Goal: Navigation & Orientation: Find specific page/section

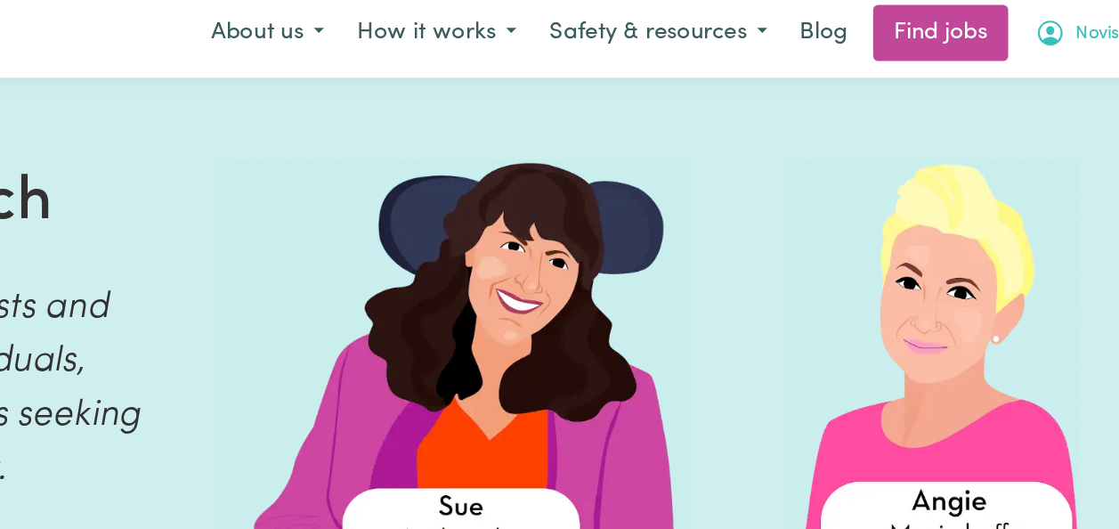
click at [1070, 29] on span "Novisi" at bounding box center [1080, 32] width 33 height 20
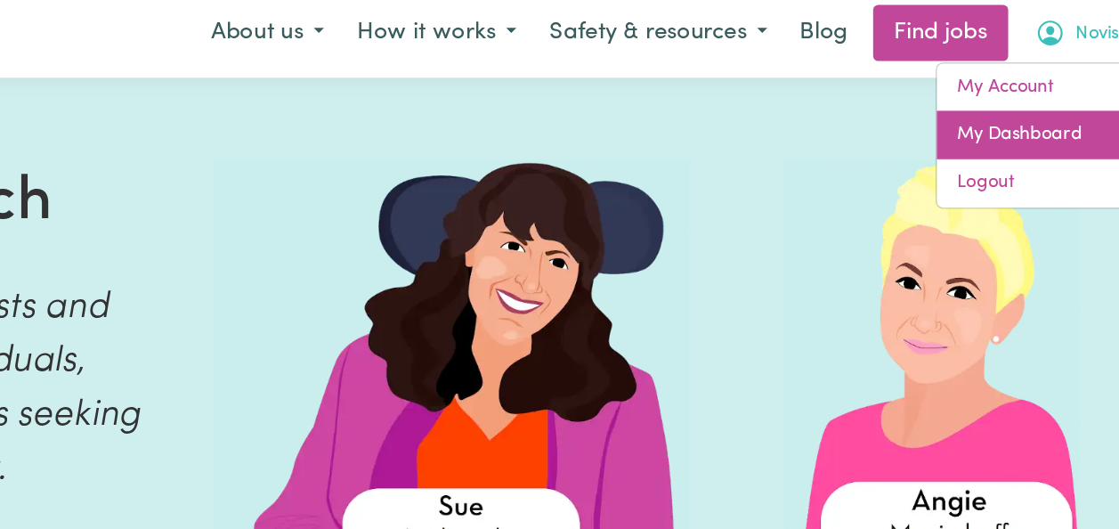
click at [1021, 101] on link "My Dashboard" at bounding box center [1037, 102] width 141 height 34
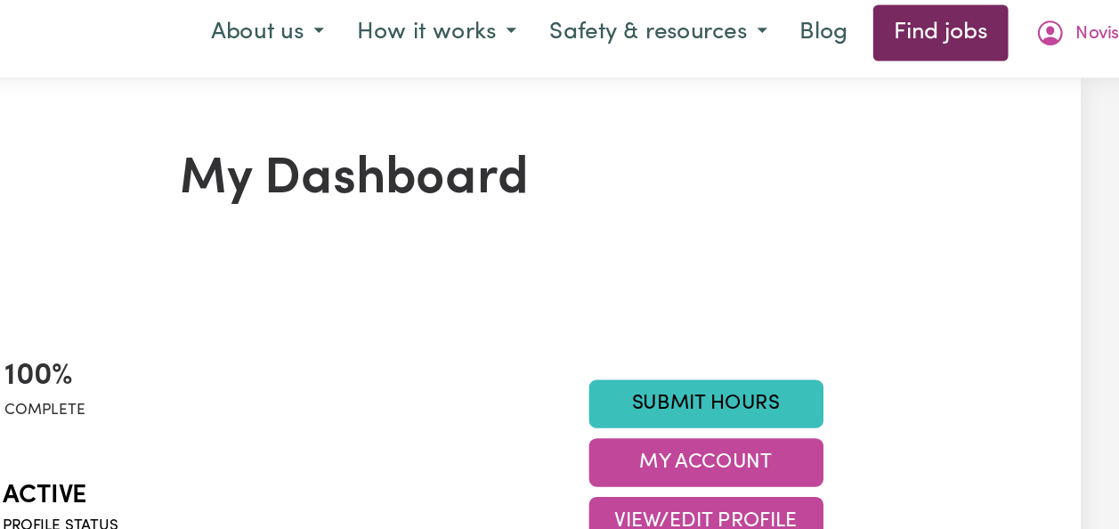
click at [955, 25] on link "Find jobs" at bounding box center [970, 31] width 94 height 39
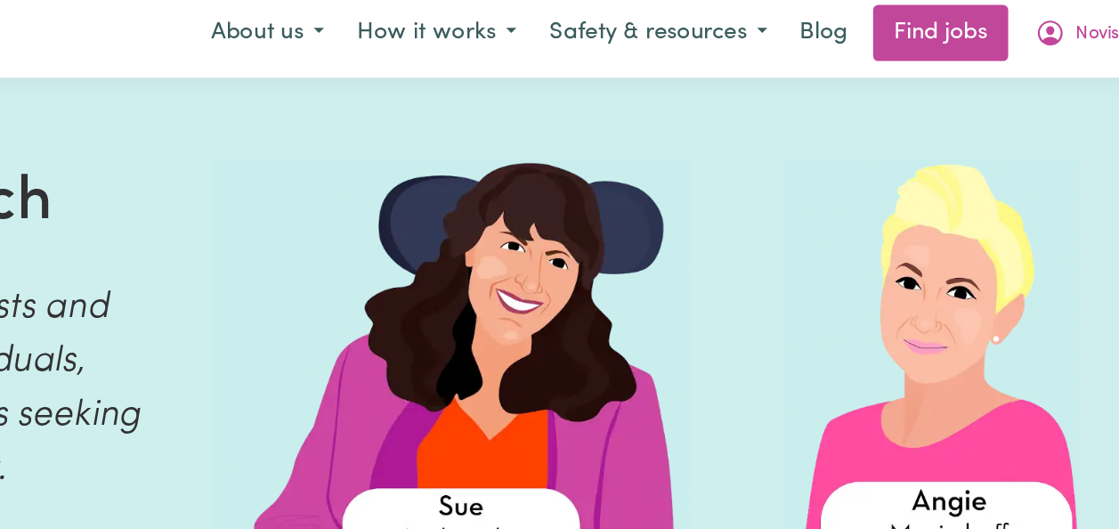
scroll to position [1, 0]
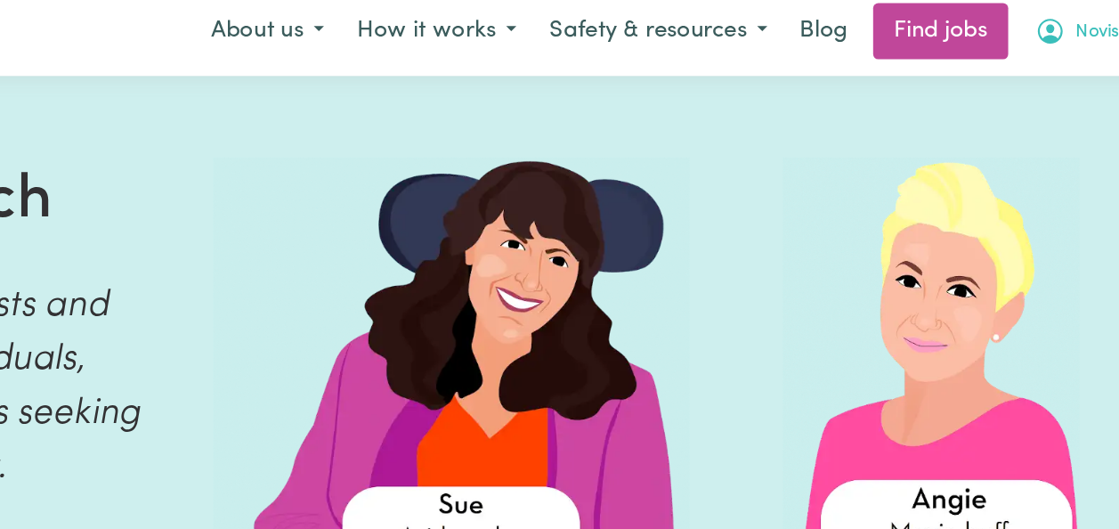
click at [1064, 31] on span "Novisi" at bounding box center [1080, 31] width 33 height 20
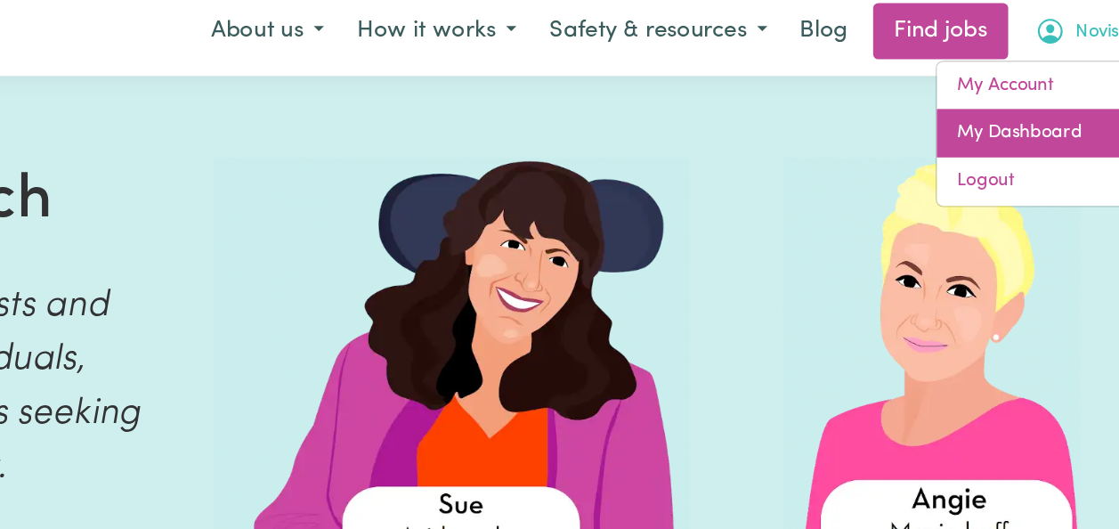
click at [1014, 103] on link "My Dashboard" at bounding box center [1037, 102] width 141 height 34
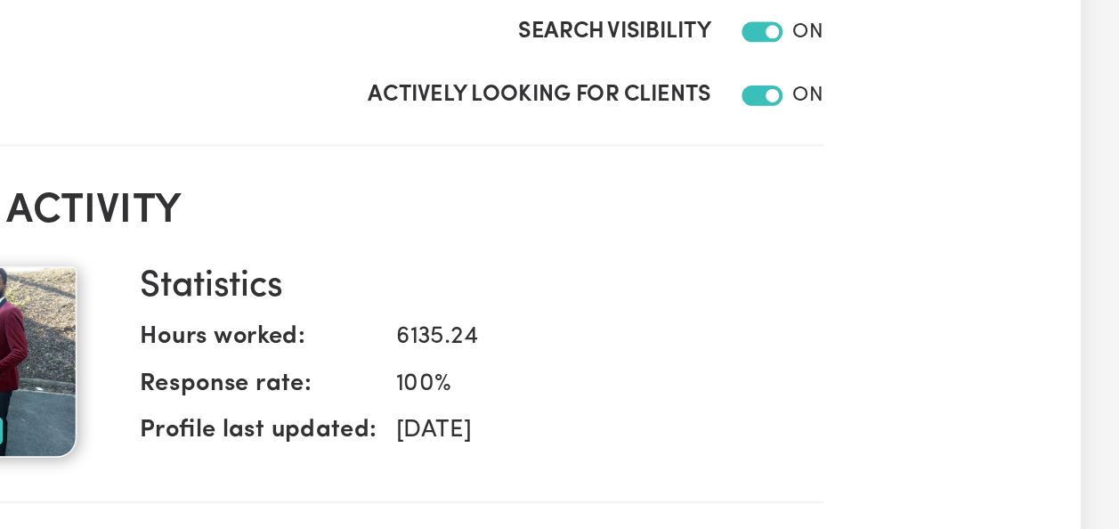
scroll to position [359, 0]
